Goal: Communication & Community: Answer question/provide support

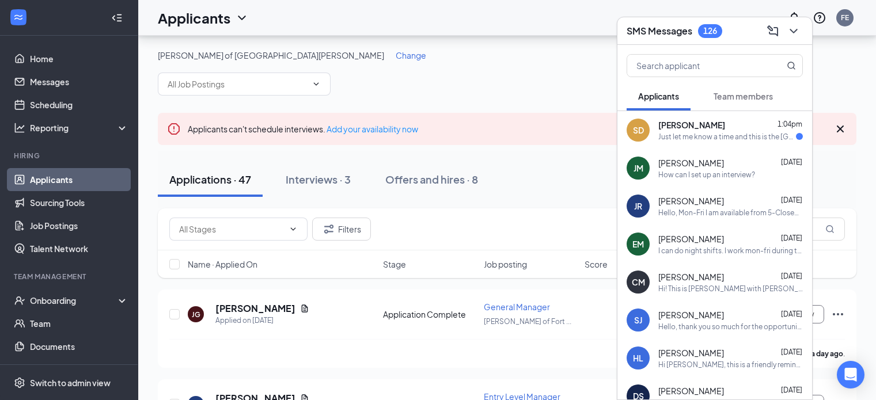
scroll to position [71, 0]
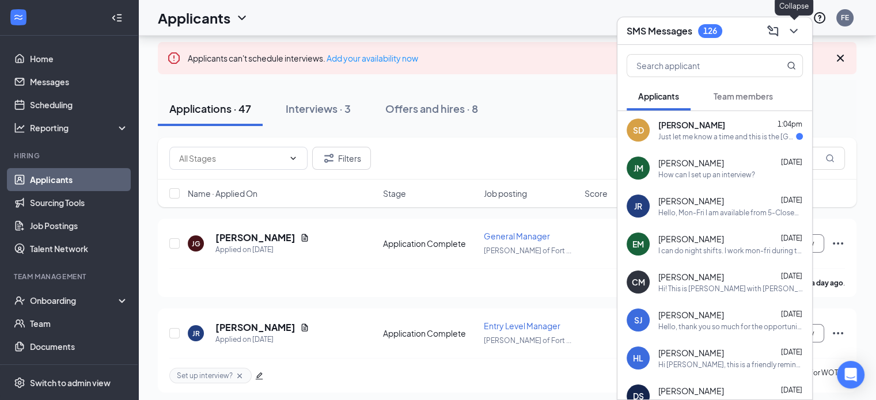
click at [792, 29] on icon "ChevronDown" at bounding box center [794, 31] width 14 height 14
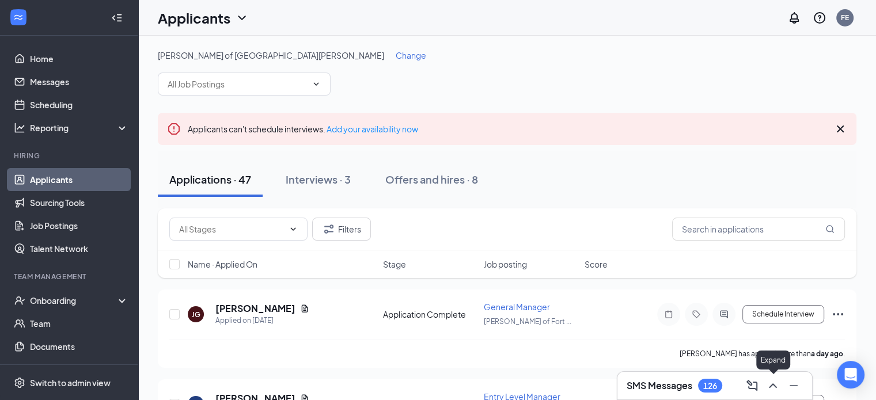
click at [780, 388] on button at bounding box center [773, 386] width 18 height 18
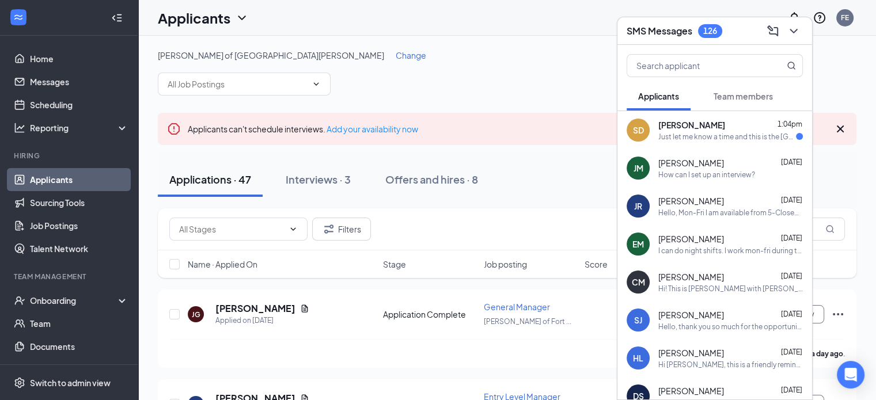
click at [735, 133] on div "Just let me know a time and this is the [GEOGRAPHIC_DATA][PERSON_NAME] location…" at bounding box center [727, 137] width 138 height 10
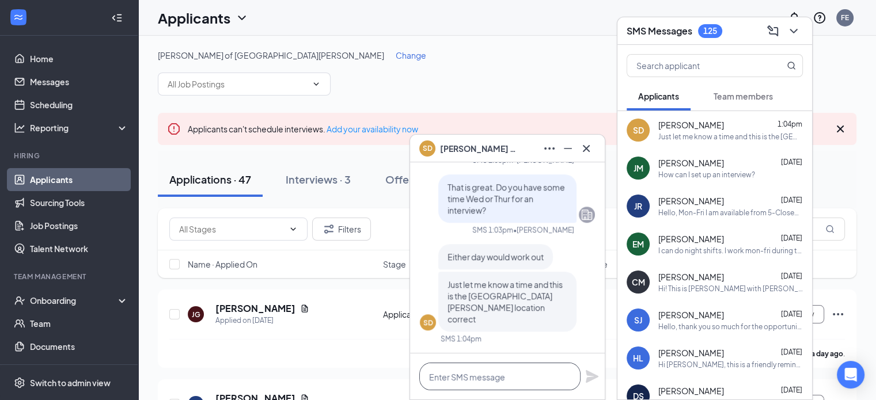
click at [503, 378] on textarea at bounding box center [499, 377] width 161 height 28
type textarea "How about 430p [DATE]?"
click at [592, 378] on icon "Plane" at bounding box center [592, 376] width 13 height 13
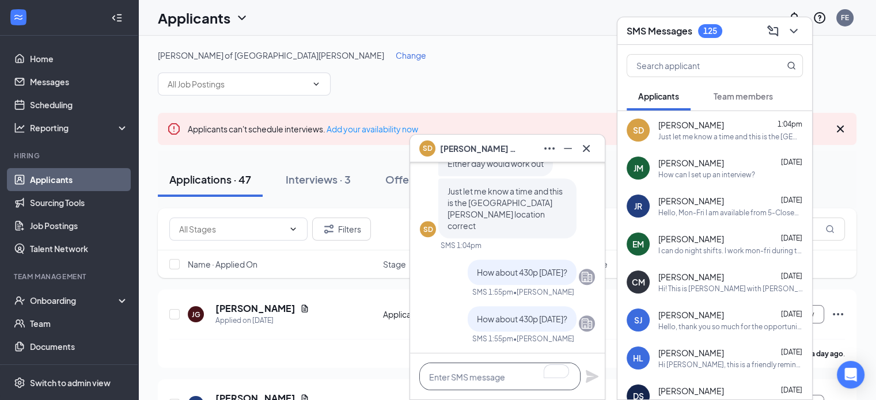
click at [495, 372] on textarea "To enrich screen reader interactions, please activate Accessibility in Grammarl…" at bounding box center [499, 377] width 161 height 28
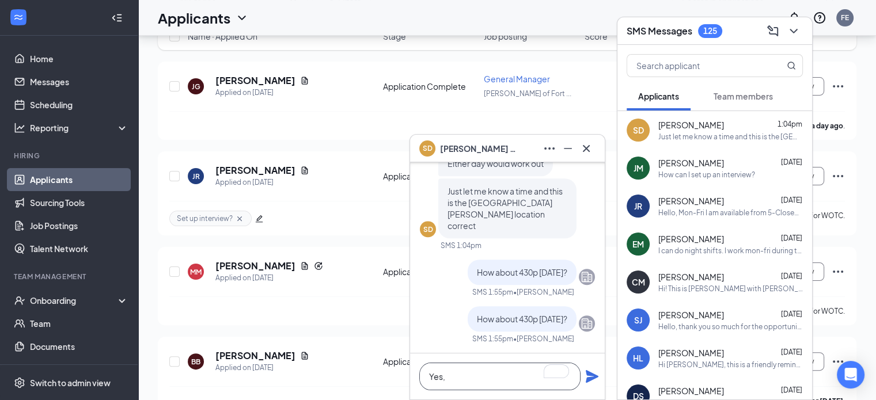
scroll to position [230, 0]
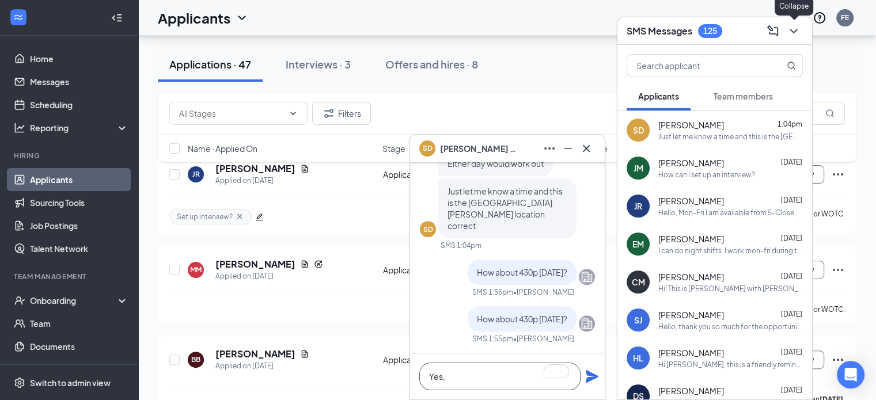
type textarea "Yes,"
click at [796, 26] on icon "ChevronDown" at bounding box center [794, 31] width 14 height 14
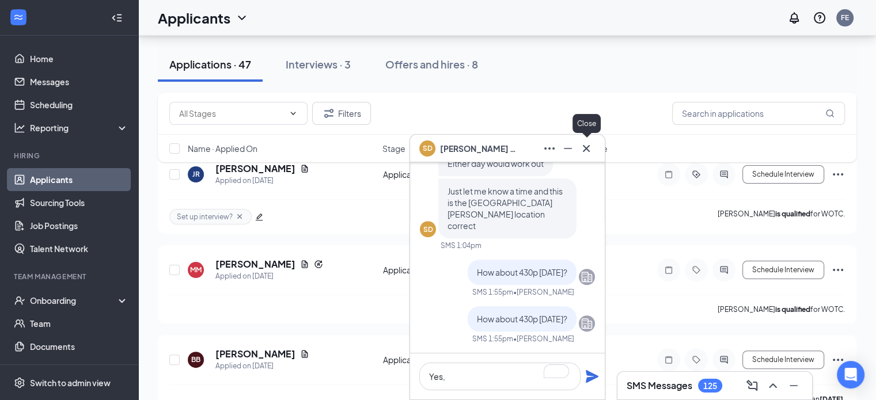
click at [580, 149] on icon "Cross" at bounding box center [587, 149] width 14 height 14
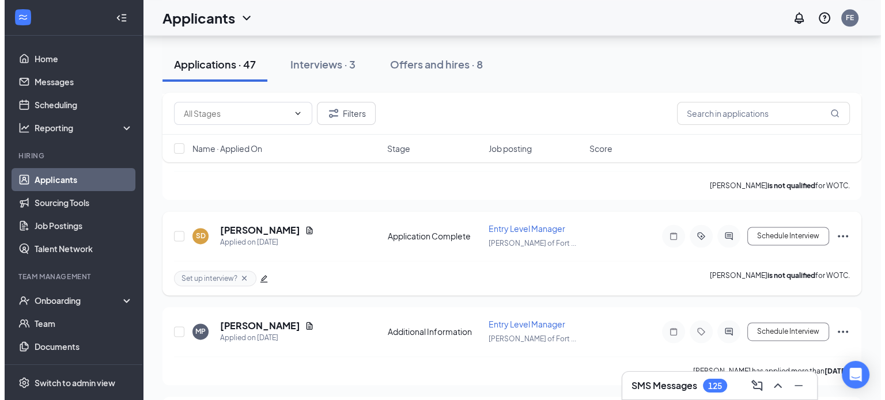
scroll to position [1543, 0]
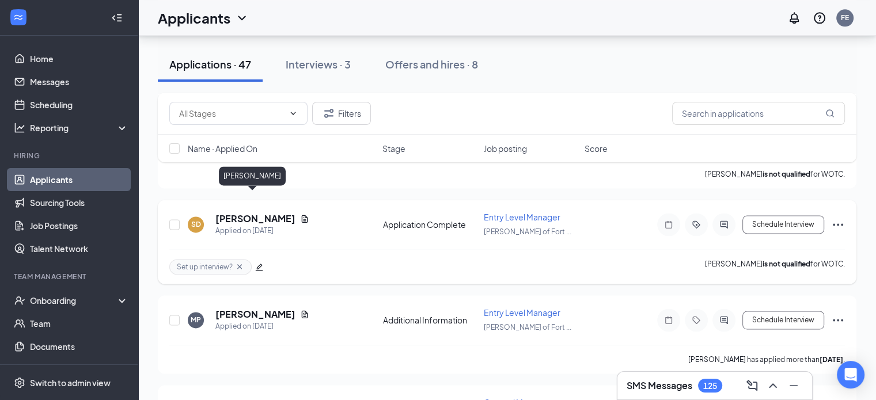
click at [251, 213] on h5 "[PERSON_NAME]" at bounding box center [255, 219] width 80 height 13
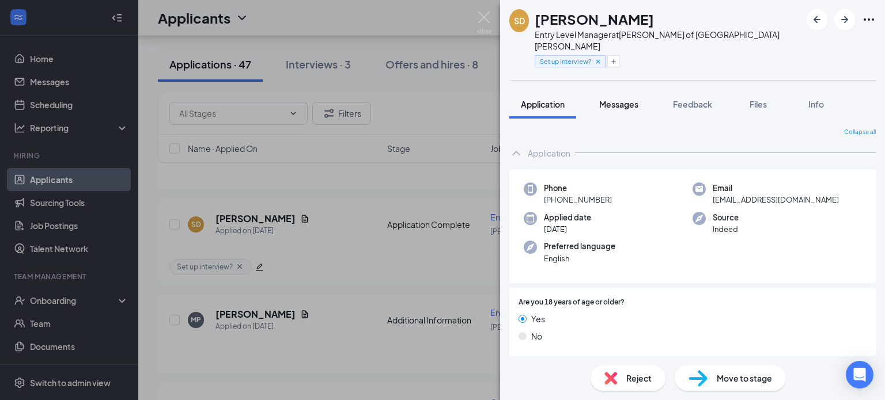
click at [632, 99] on span "Messages" at bounding box center [618, 104] width 39 height 10
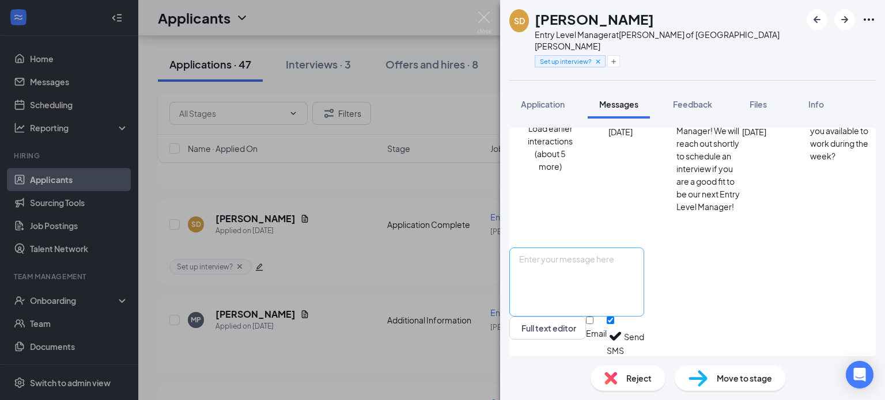
scroll to position [610, 0]
click at [618, 257] on textarea "To enrich screen reader interactions, please activate Accessibility in Grammarl…" at bounding box center [576, 282] width 135 height 69
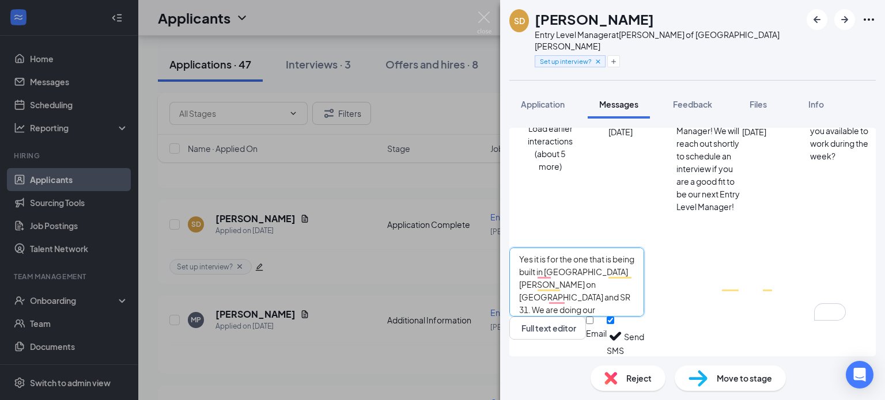
type textarea "Yes it is for the one that is being built in [GEOGRAPHIC_DATA][PERSON_NAME] on …"
click at [644, 344] on button "Send" at bounding box center [634, 337] width 20 height 40
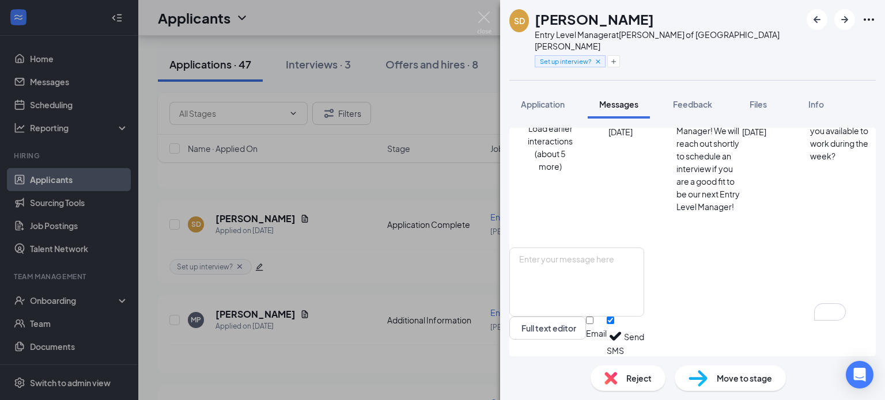
scroll to position [0, 0]
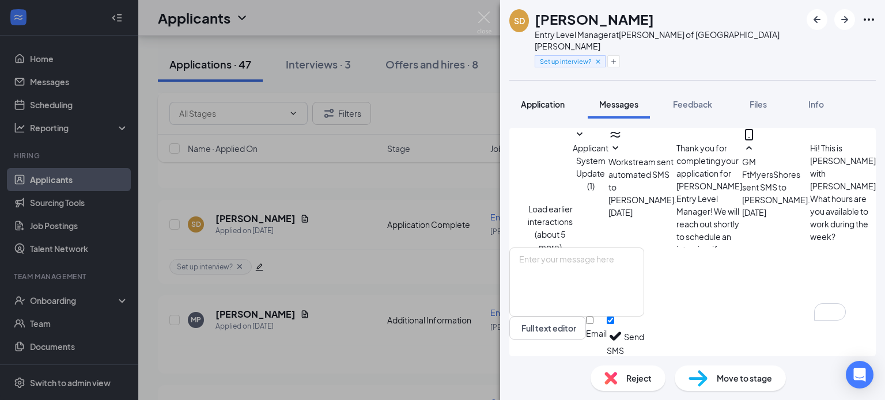
click at [532, 90] on button "Application" at bounding box center [542, 104] width 67 height 29
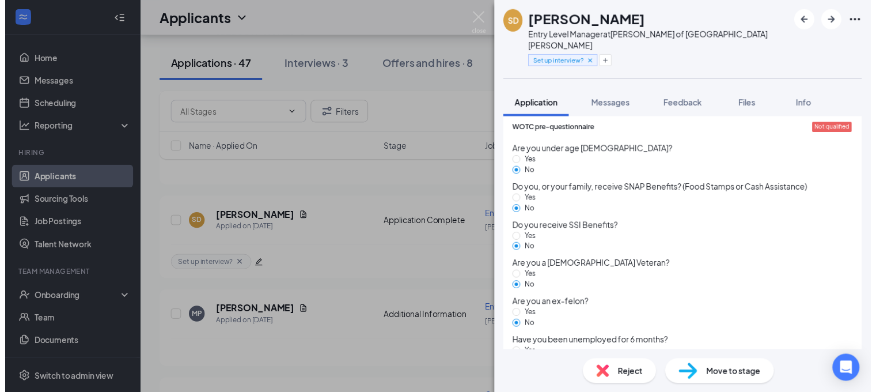
scroll to position [820, 0]
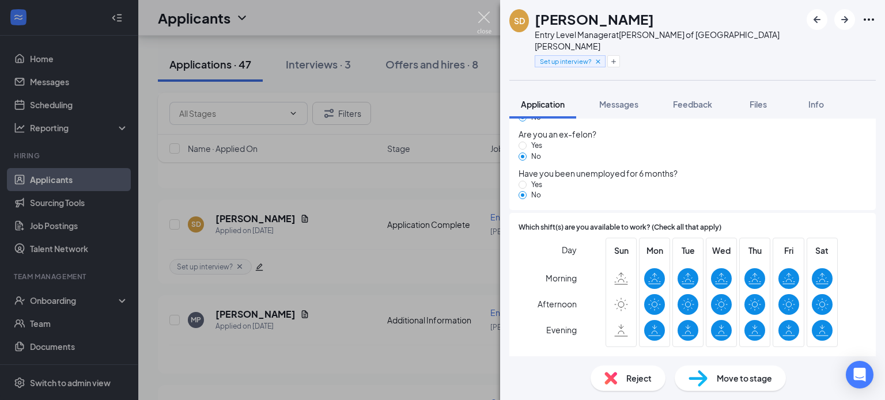
click at [478, 19] on img at bounding box center [484, 23] width 14 height 22
